Goal: Task Accomplishment & Management: Complete application form

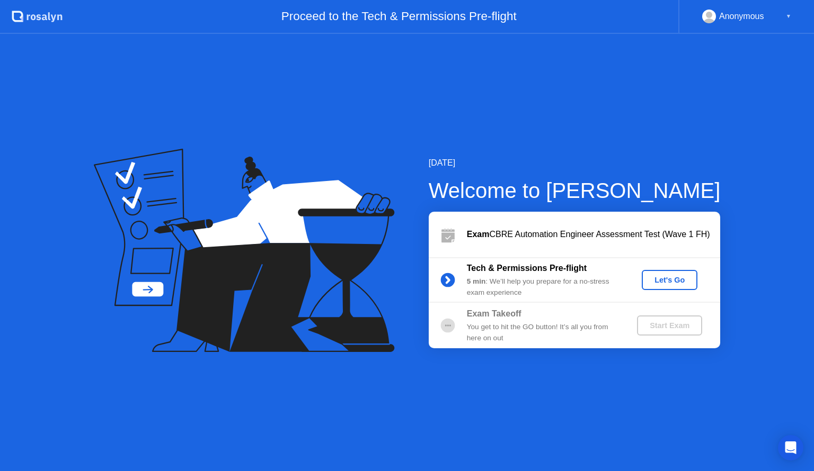
click at [666, 284] on div "Let's Go" at bounding box center [669, 280] width 47 height 8
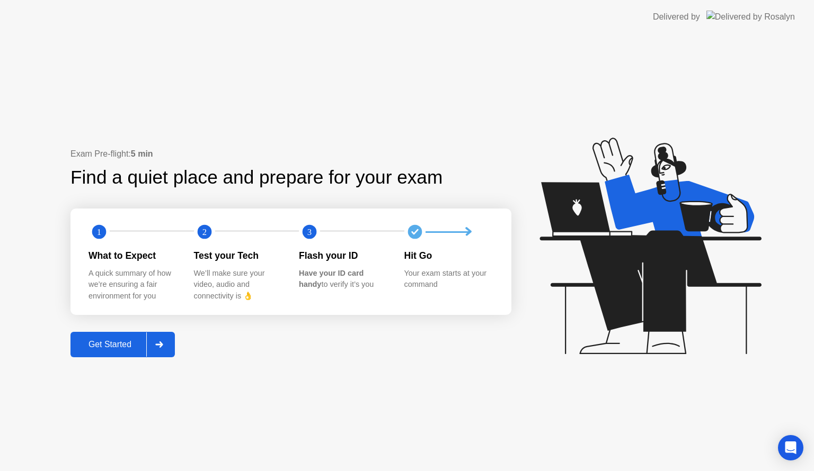
click at [86, 342] on div "Get Started" at bounding box center [110, 345] width 73 height 10
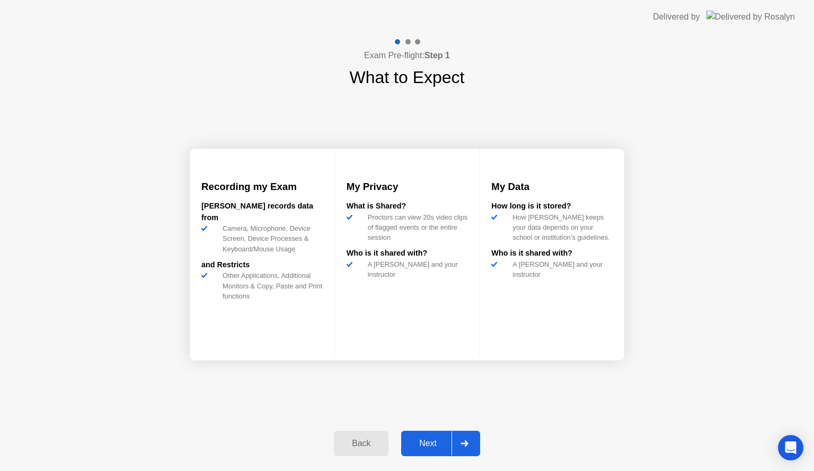
click at [442, 416] on div "Recording my Exam [PERSON_NAME] records data from Camera, Microphone, Device Sc…" at bounding box center [407, 254] width 434 height 329
click at [442, 447] on div "Next" at bounding box center [427, 444] width 47 height 10
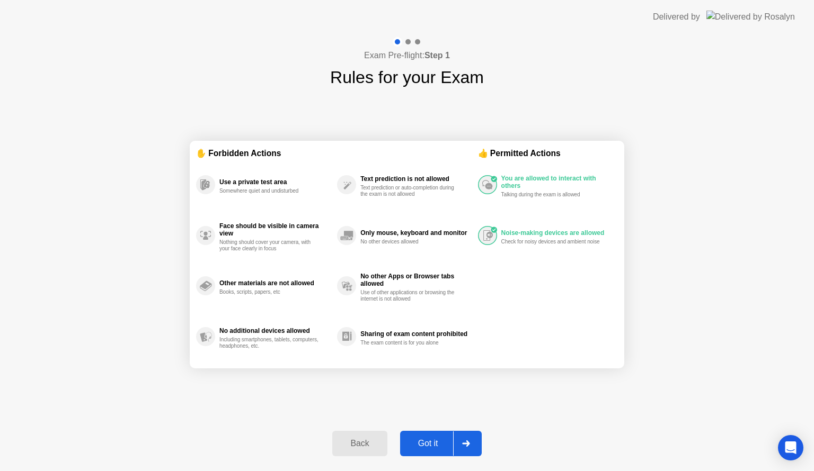
click at [442, 447] on div "Got it" at bounding box center [428, 444] width 50 height 10
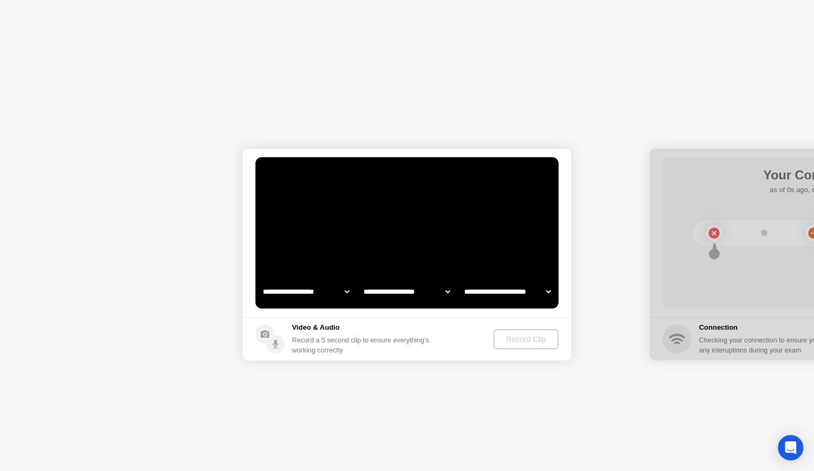
select select "**********"
select select "*******"
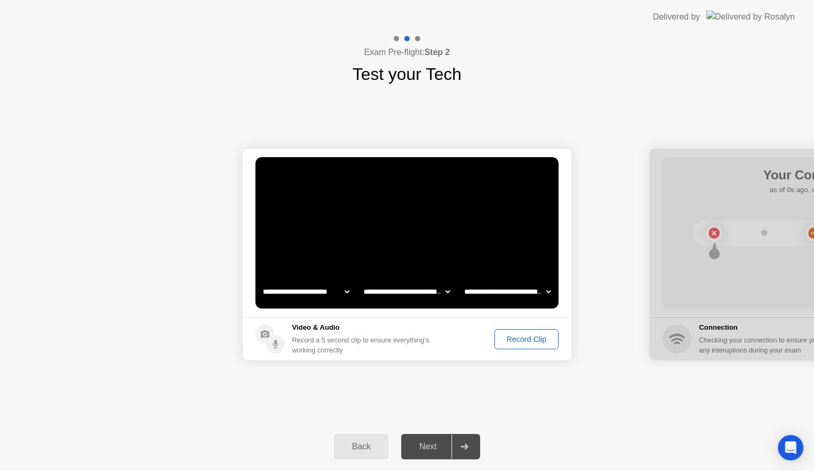
click at [511, 340] on div "Record Clip" at bounding box center [526, 339] width 57 height 8
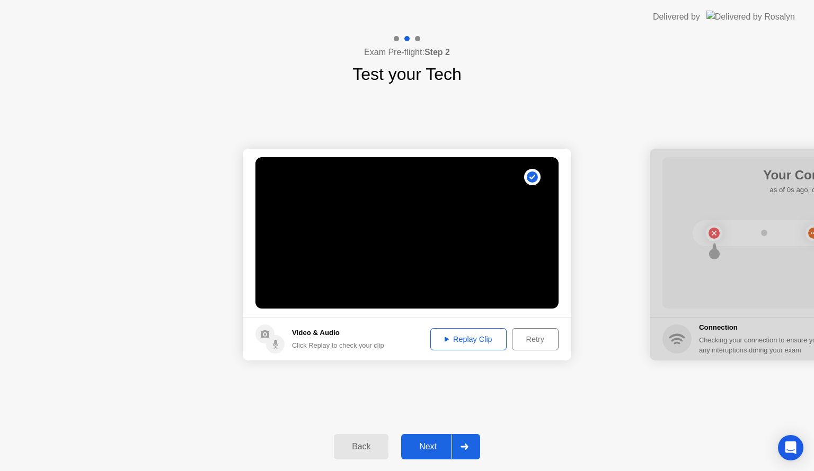
click at [472, 340] on div "Replay Clip" at bounding box center [468, 339] width 69 height 8
click at [417, 450] on div "Next" at bounding box center [427, 447] width 47 height 10
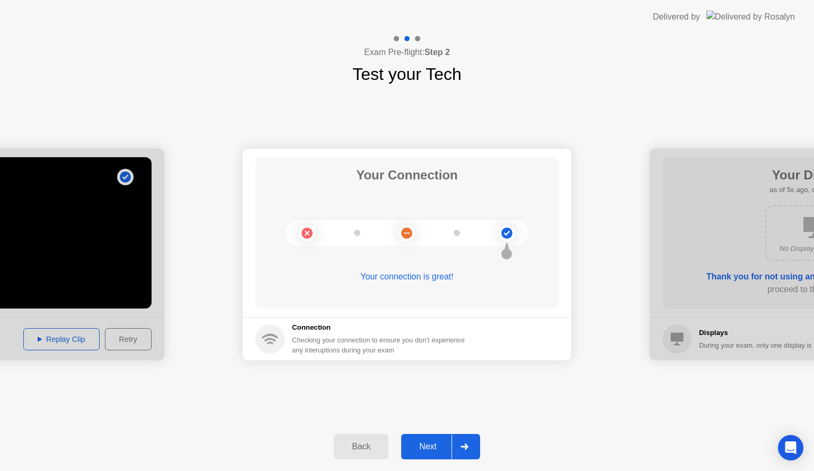
click at [431, 446] on div "Next" at bounding box center [427, 447] width 47 height 10
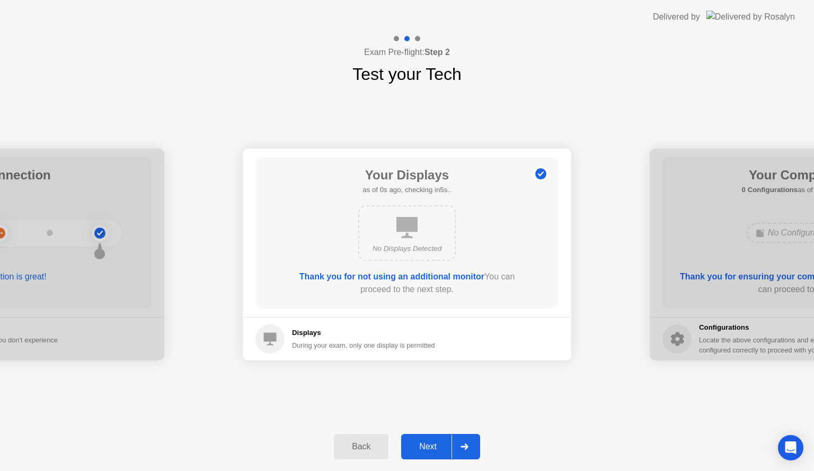
click at [433, 448] on div "Next" at bounding box center [427, 447] width 47 height 10
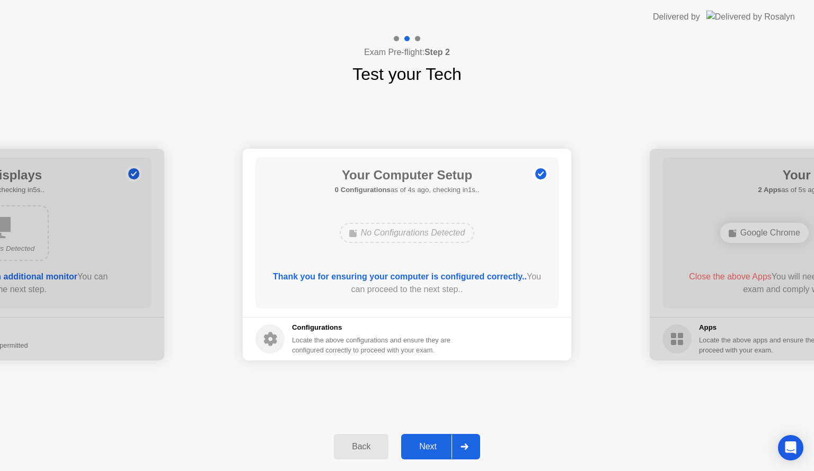
click at [433, 448] on div "Next" at bounding box center [427, 447] width 47 height 10
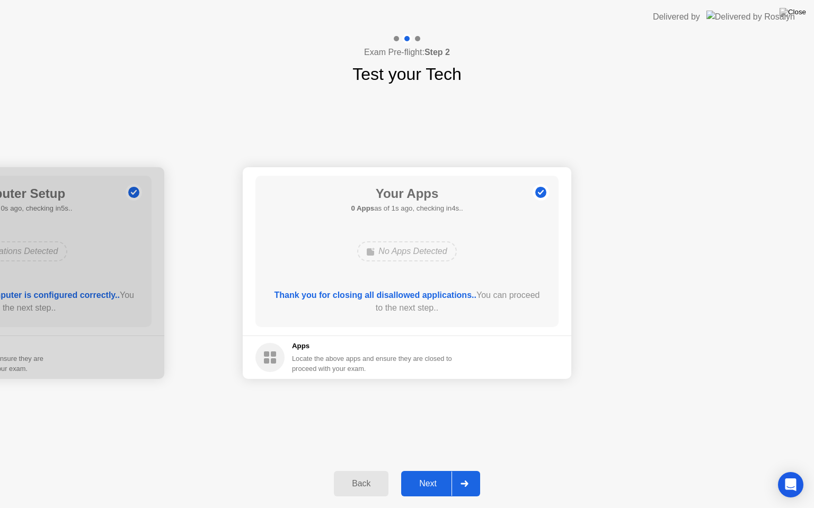
click at [411, 471] on div "Next" at bounding box center [427, 484] width 47 height 10
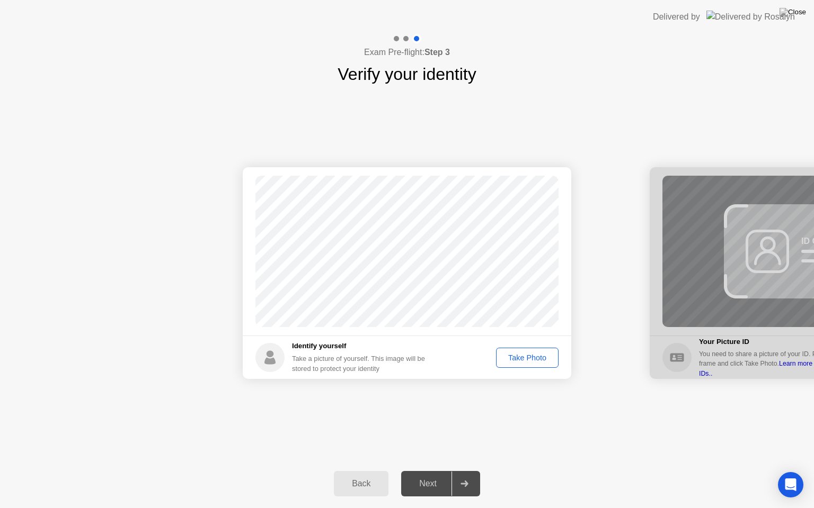
click at [535, 354] on div "Take Photo" at bounding box center [526, 358] width 55 height 8
click at [417, 471] on div "Next" at bounding box center [427, 484] width 47 height 10
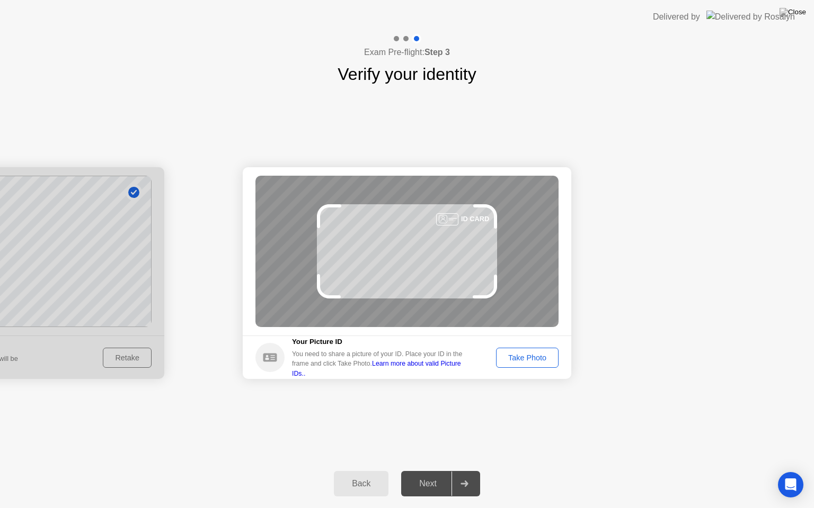
click at [413, 471] on div "Next" at bounding box center [427, 484] width 47 height 10
click at [515, 361] on div "Take Photo" at bounding box center [526, 358] width 55 height 8
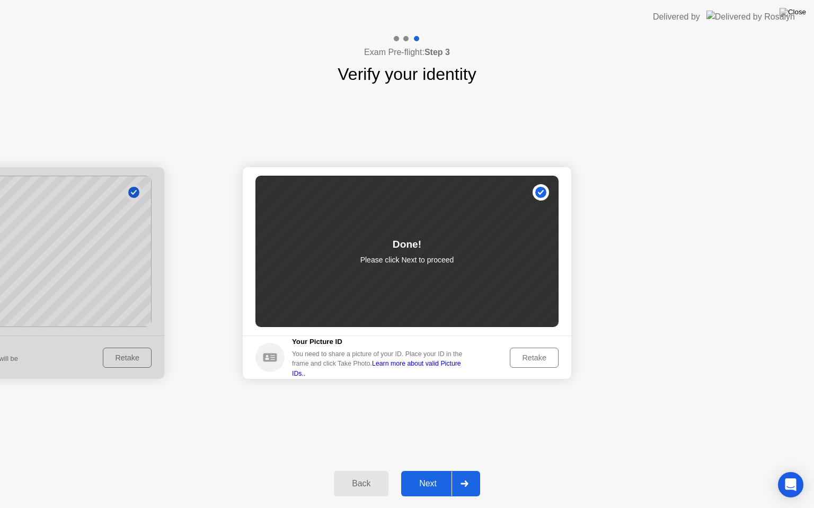
click at [429, 471] on button "Next" at bounding box center [440, 483] width 79 height 25
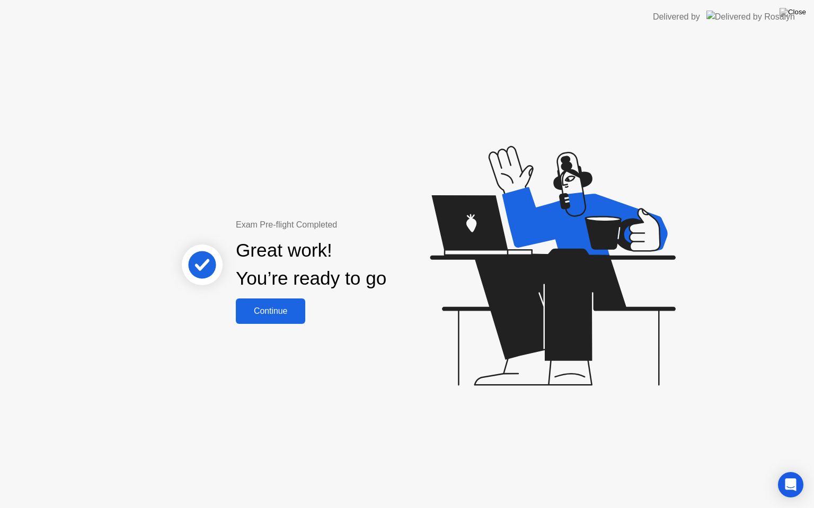
click at [267, 309] on div "Continue" at bounding box center [270, 312] width 63 height 10
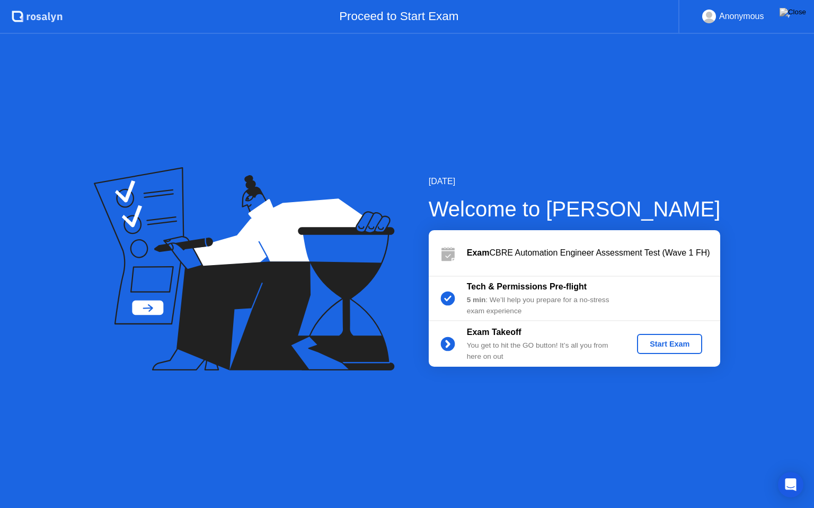
click at [677, 347] on div "Start Exam" at bounding box center [669, 344] width 57 height 8
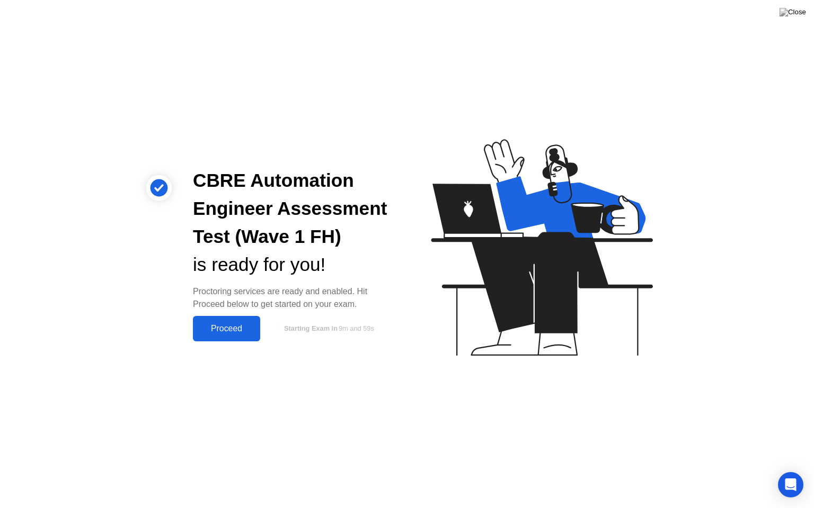
click at [216, 329] on div "Proceed" at bounding box center [226, 329] width 61 height 10
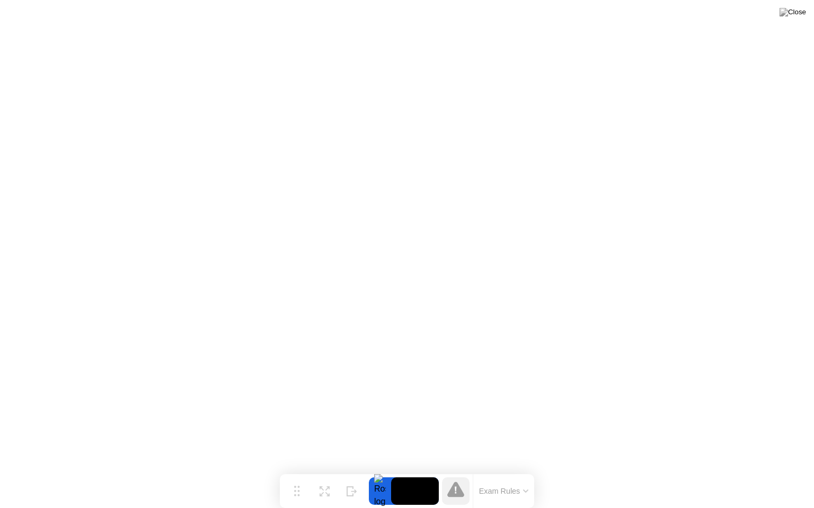
click at [519, 471] on button "Exam Rules" at bounding box center [504, 492] width 56 height 10
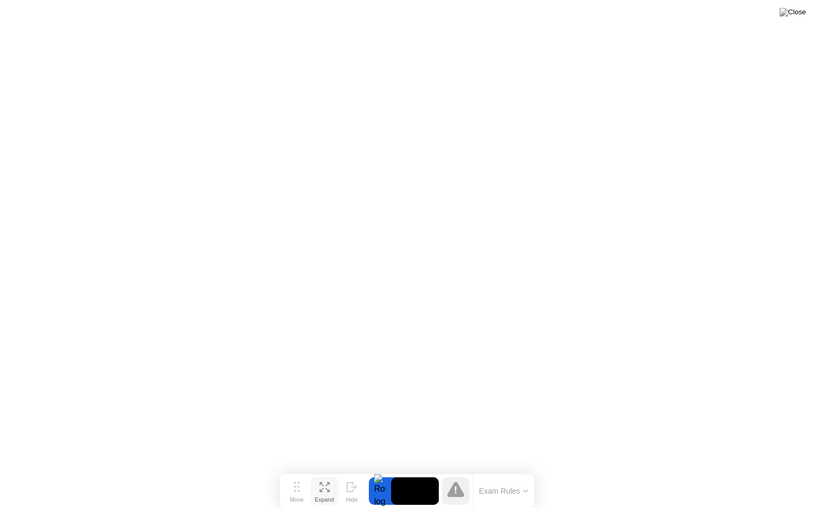
click at [317, 471] on button "Expand" at bounding box center [324, 492] width 28 height 28
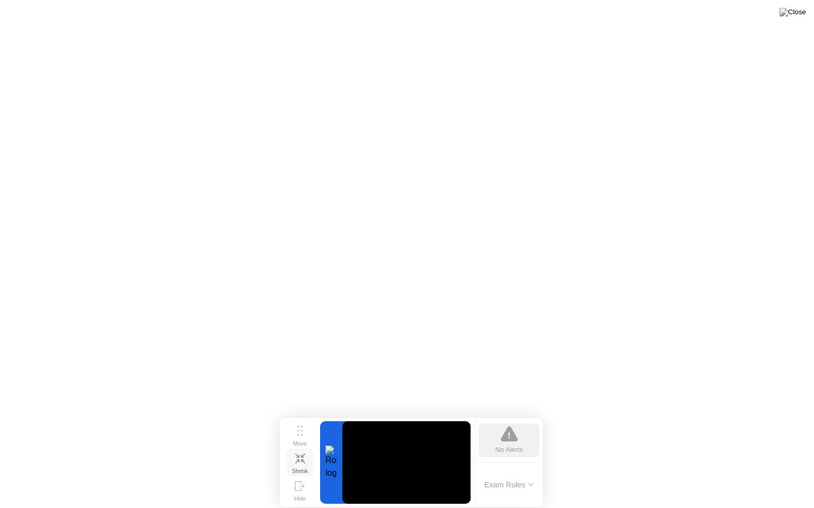
click at [297, 460] on icon at bounding box center [297, 462] width 4 height 4
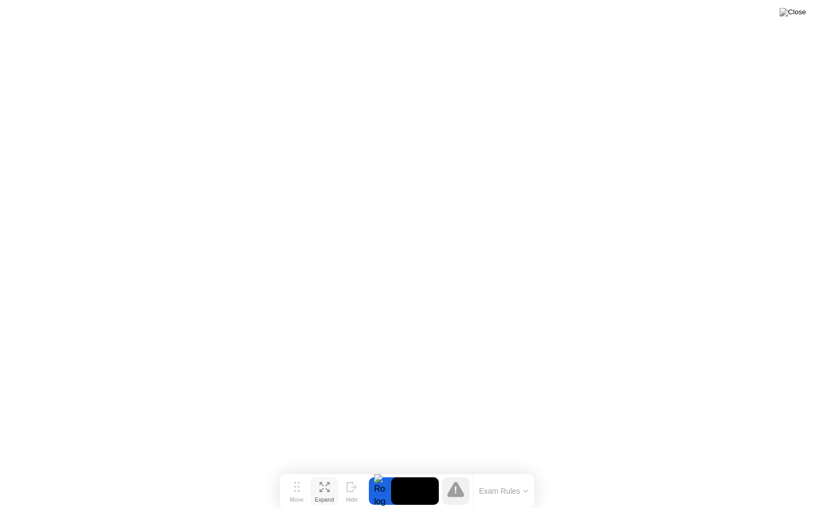
click at [325, 471] on div "Expand" at bounding box center [324, 500] width 19 height 6
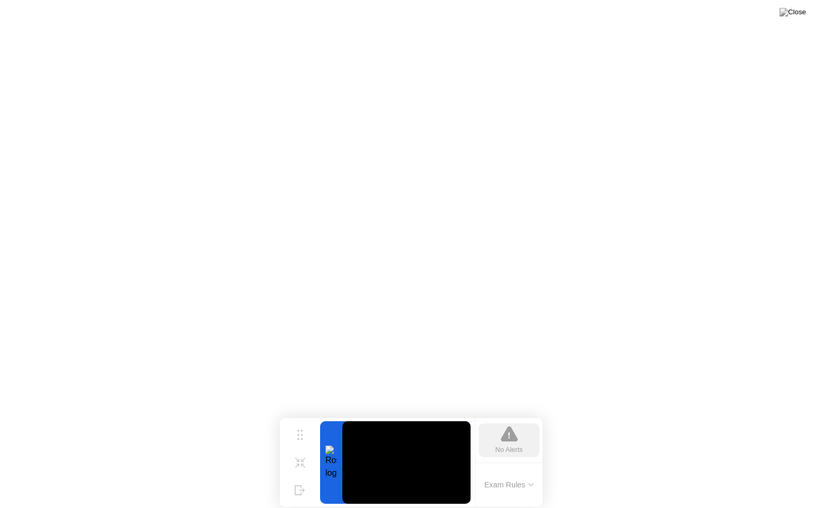
click at [504, 433] on icon at bounding box center [509, 434] width 17 height 17
click at [800, 11] on img at bounding box center [792, 12] width 26 height 8
